Goal: Task Accomplishment & Management: Complete application form

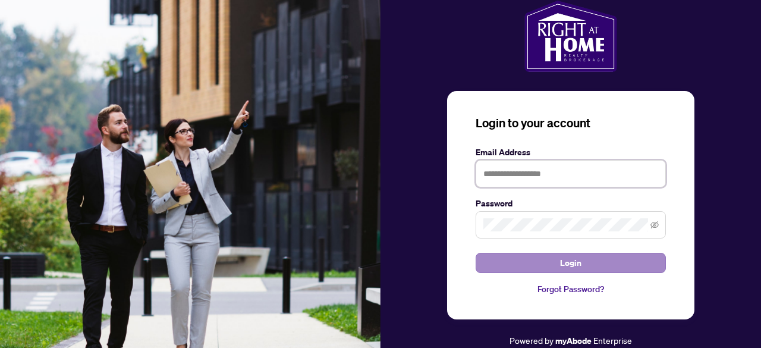
type input "**********"
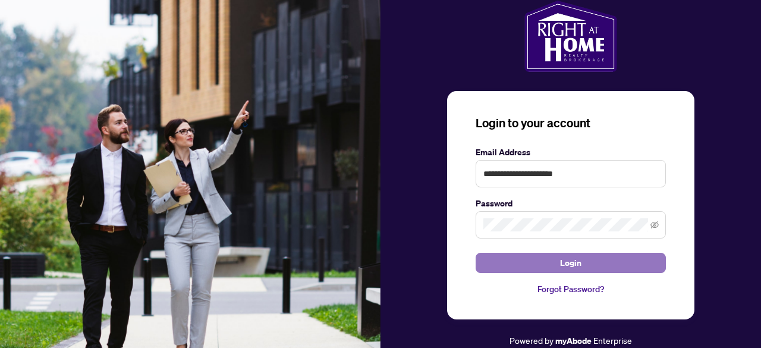
click at [560, 257] on button "Login" at bounding box center [571, 263] width 190 height 20
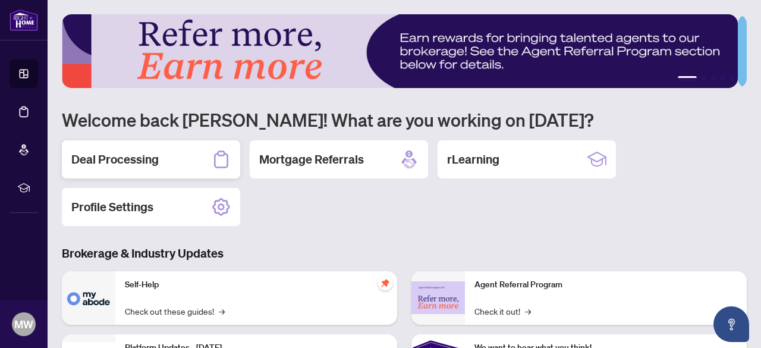
click at [133, 148] on div "Deal Processing" at bounding box center [151, 159] width 178 height 38
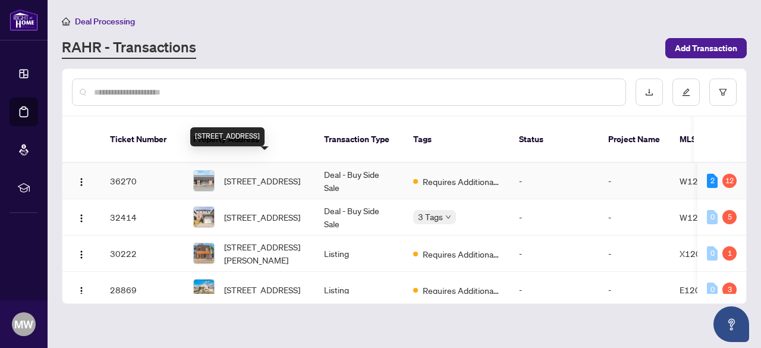
click at [257, 174] on span "[STREET_ADDRESS]" at bounding box center [262, 180] width 76 height 13
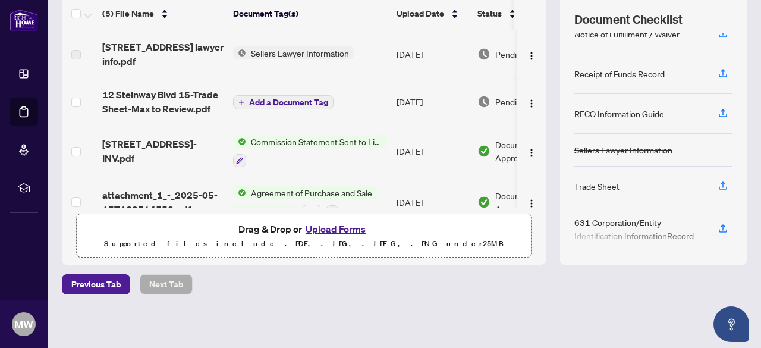
scroll to position [25, 0]
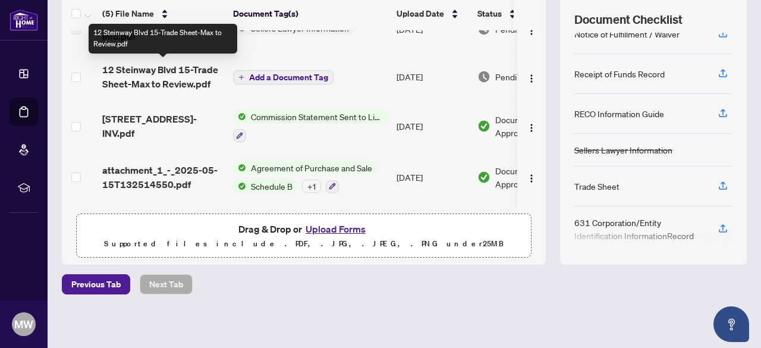
click at [182, 80] on span "12 Steinway Blvd 15-Trade Sheet-Max to Review.pdf" at bounding box center [162, 76] width 121 height 29
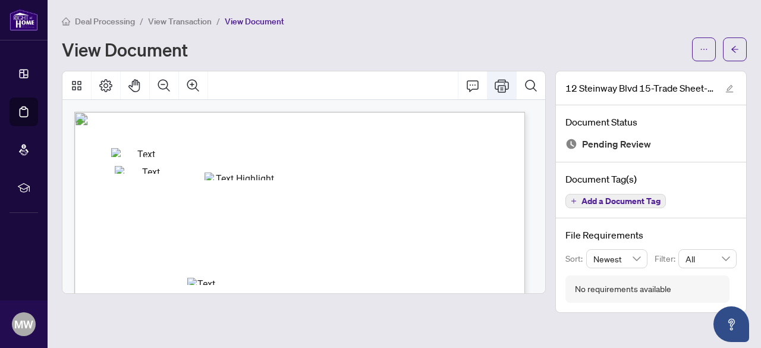
click at [503, 91] on icon "Print" at bounding box center [502, 85] width 14 height 13
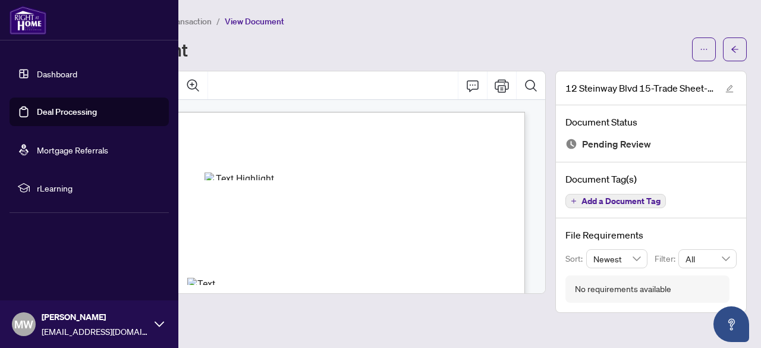
click at [52, 110] on link "Deal Processing" at bounding box center [67, 111] width 60 height 11
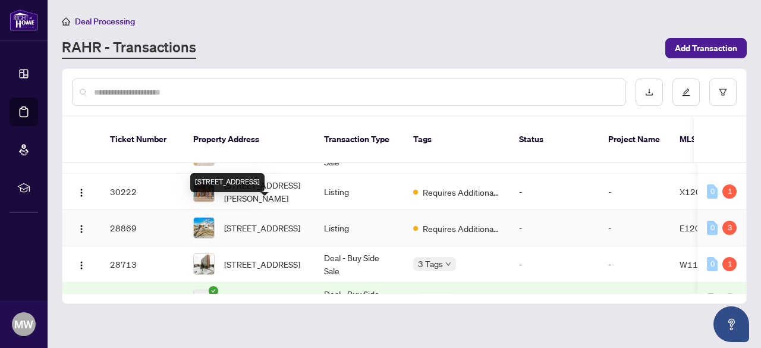
scroll to position [62, 0]
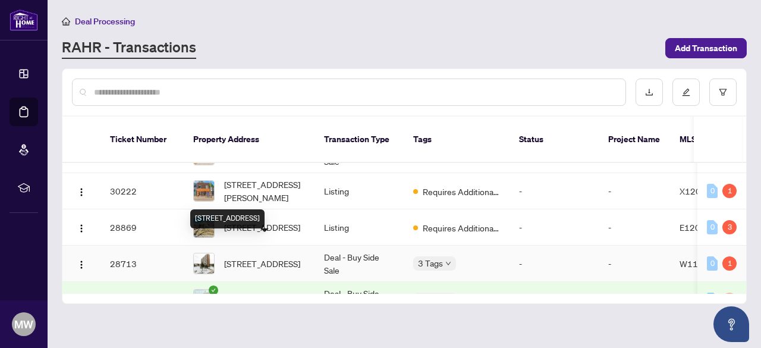
click at [253, 257] on span "[STREET_ADDRESS]" at bounding box center [262, 263] width 76 height 13
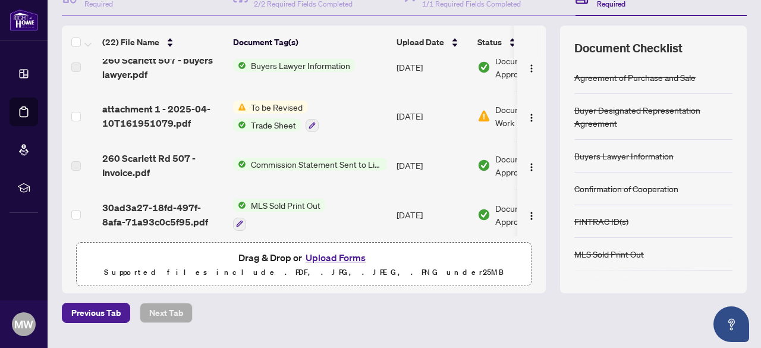
scroll to position [668, 0]
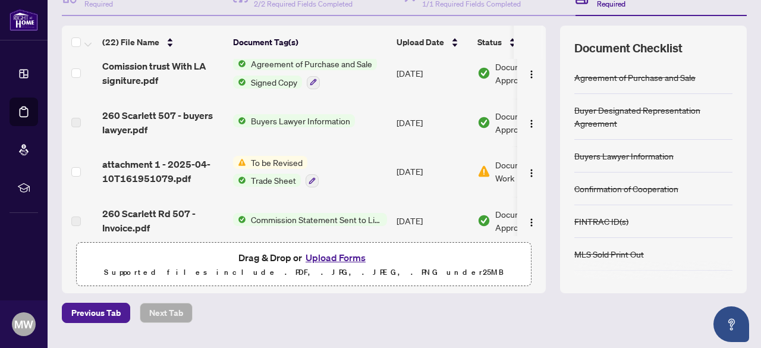
click at [264, 165] on div "To be Revised Trade Sheet" at bounding box center [276, 172] width 86 height 32
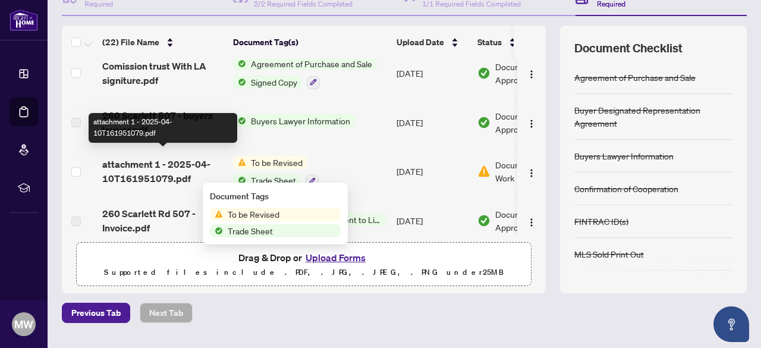
click at [144, 175] on span "attachment 1 - 2025-04-10T161951079.pdf" at bounding box center [162, 171] width 121 height 29
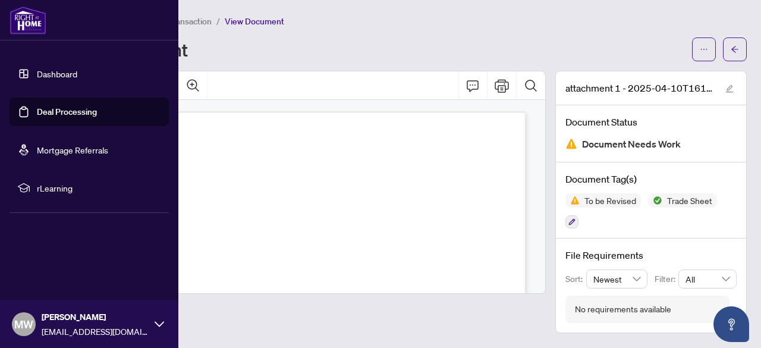
click at [37, 109] on link "Deal Processing" at bounding box center [67, 111] width 60 height 11
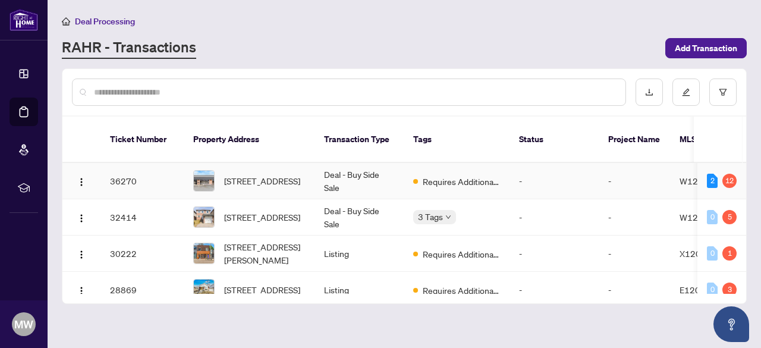
click at [266, 174] on span "[STREET_ADDRESS]" at bounding box center [262, 180] width 76 height 13
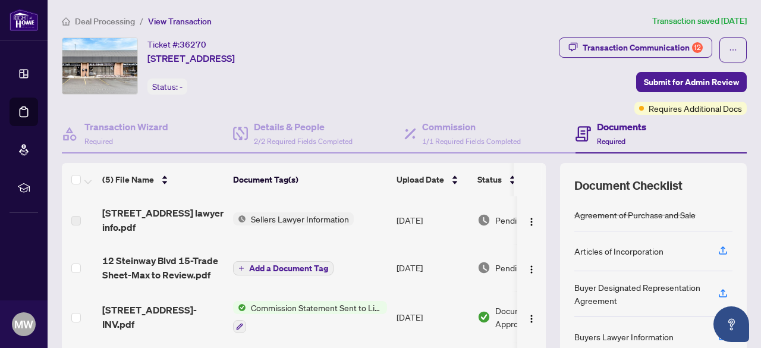
click at [731, 139] on div "Documents Required" at bounding box center [661, 134] width 171 height 39
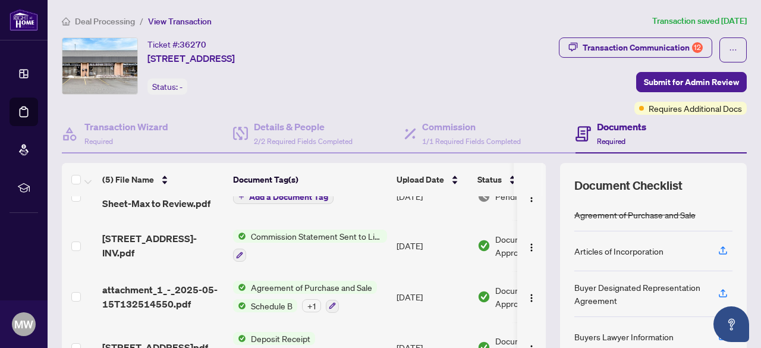
scroll to position [166, 0]
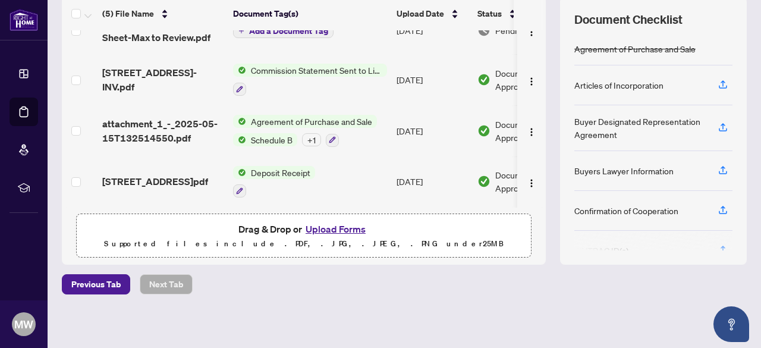
click at [325, 228] on button "Upload Forms" at bounding box center [335, 228] width 67 height 15
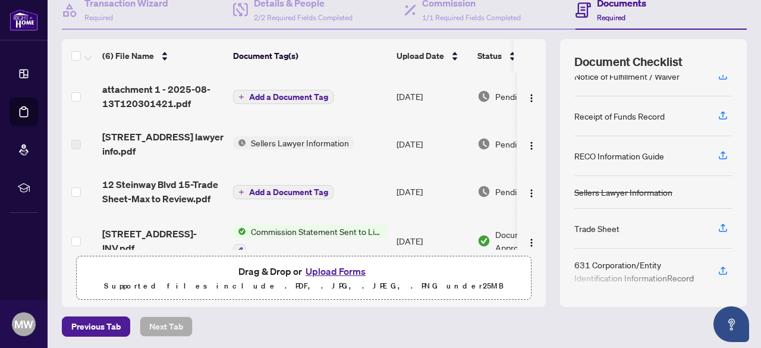
scroll to position [0, 0]
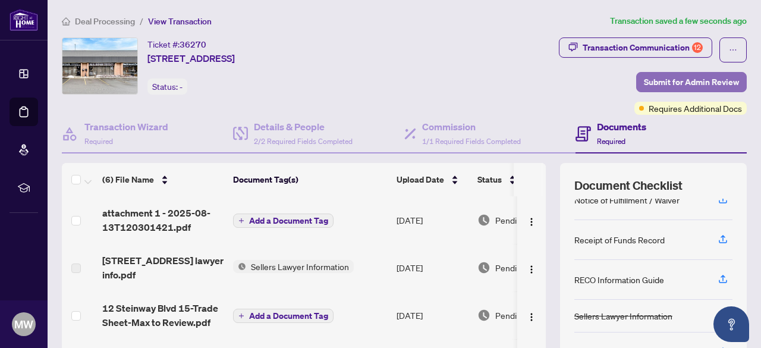
click at [684, 76] on span "Submit for Admin Review" at bounding box center [691, 82] width 95 height 19
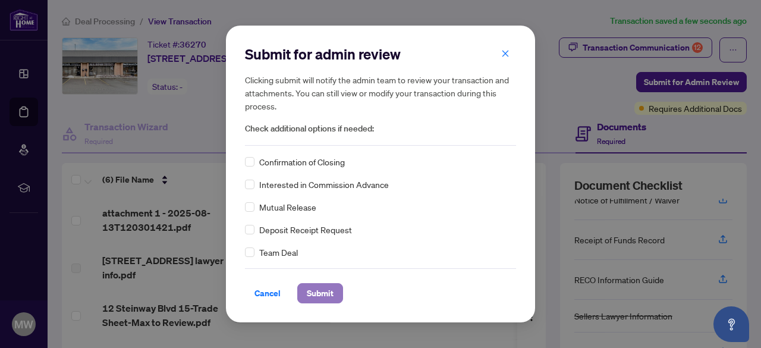
click at [310, 286] on span "Submit" at bounding box center [320, 293] width 27 height 19
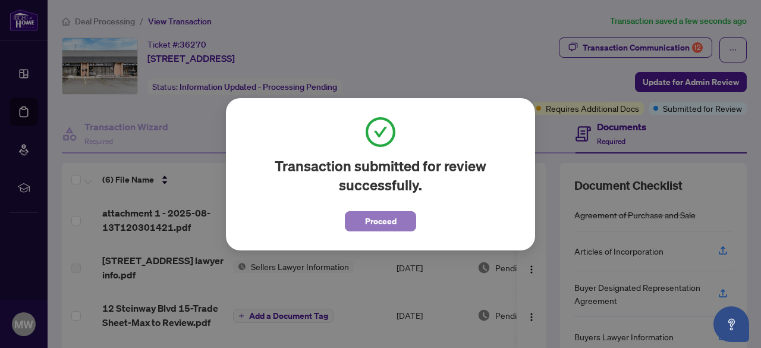
click at [366, 217] on span "Proceed" at bounding box center [381, 221] width 32 height 19
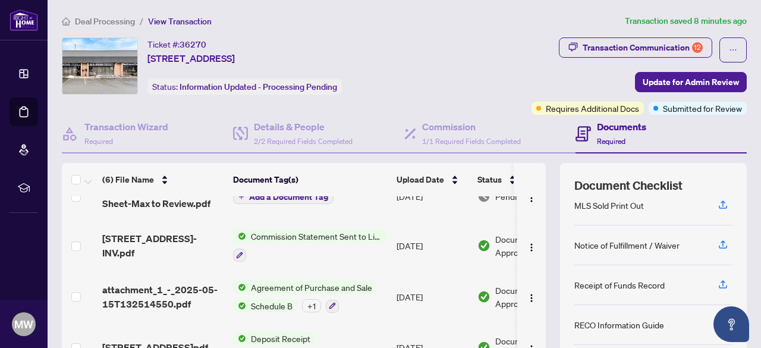
scroll to position [166, 0]
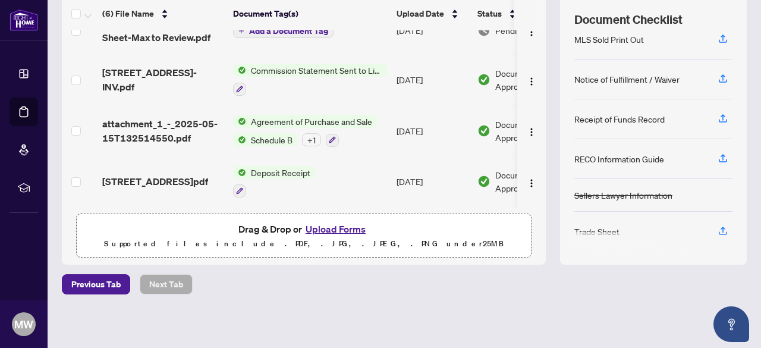
click at [323, 227] on button "Upload Forms" at bounding box center [335, 228] width 67 height 15
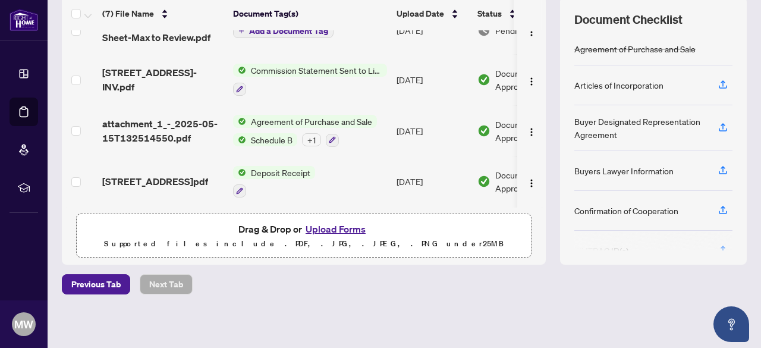
click at [319, 225] on button "Upload Forms" at bounding box center [335, 228] width 67 height 15
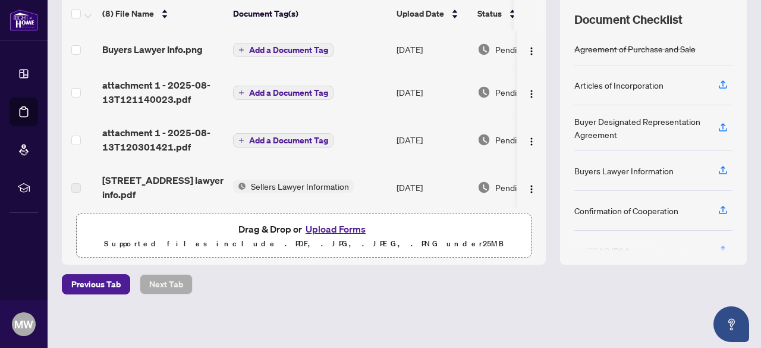
scroll to position [0, 0]
